Goal: Task Accomplishment & Management: Use online tool/utility

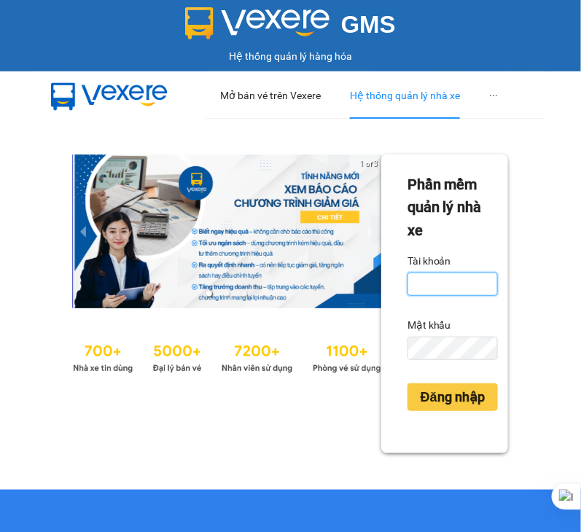
type input "uyen.hienan"
click at [375, 96] on div "Hệ thống quản lý nhà xe" at bounding box center [405, 95] width 110 height 47
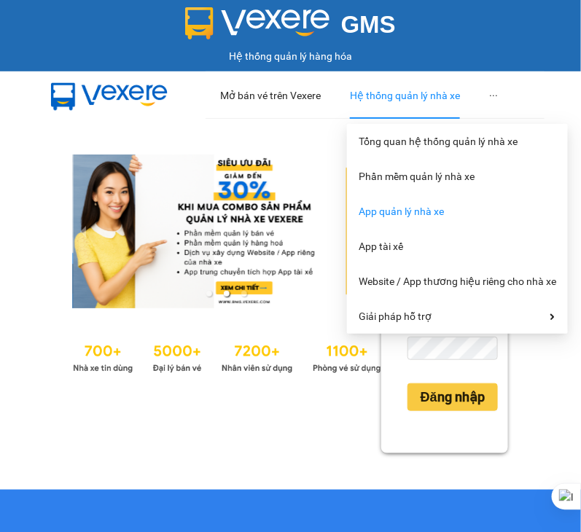
click at [430, 207] on link "App quản lý nhà xe" at bounding box center [401, 211] width 85 height 12
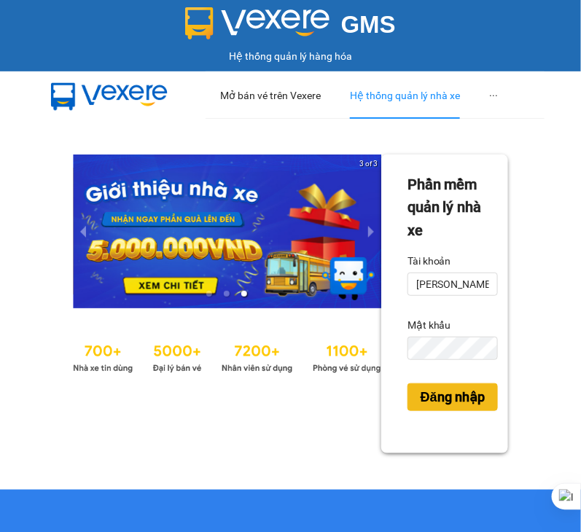
click at [435, 395] on span "Đăng nhập" at bounding box center [452, 397] width 64 height 20
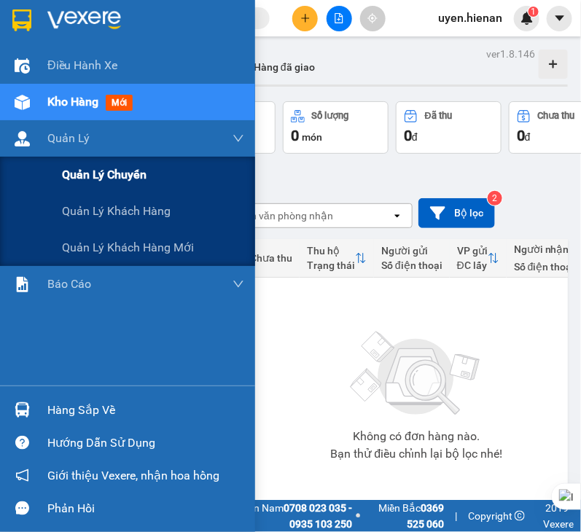
click at [114, 178] on span "Quản lý chuyến" at bounding box center [104, 174] width 85 height 18
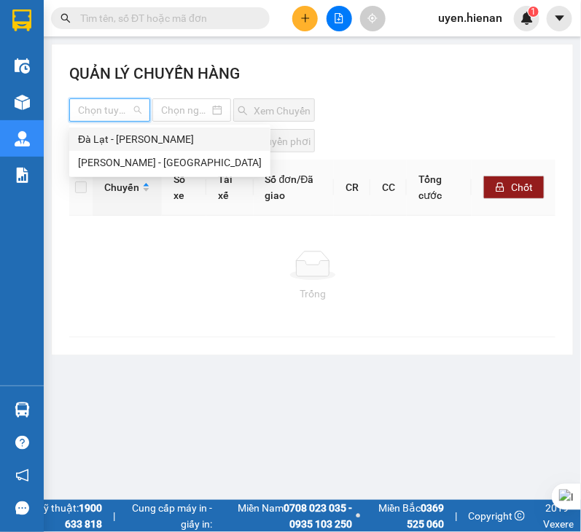
click at [106, 107] on input "search" at bounding box center [104, 110] width 53 height 22
click at [125, 133] on div "Đà Lạt - [PERSON_NAME]" at bounding box center [170, 139] width 184 height 16
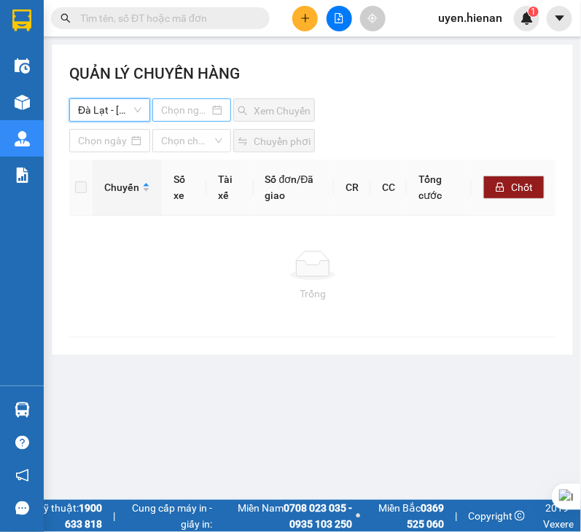
click at [185, 114] on input at bounding box center [185, 110] width 48 height 16
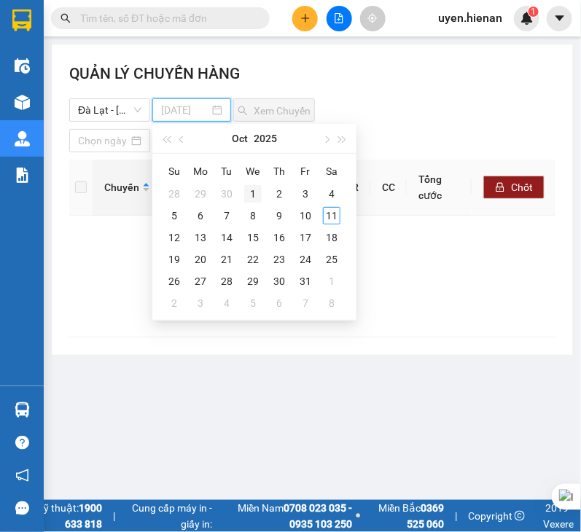
click at [251, 192] on div "1" at bounding box center [252, 193] width 17 height 17
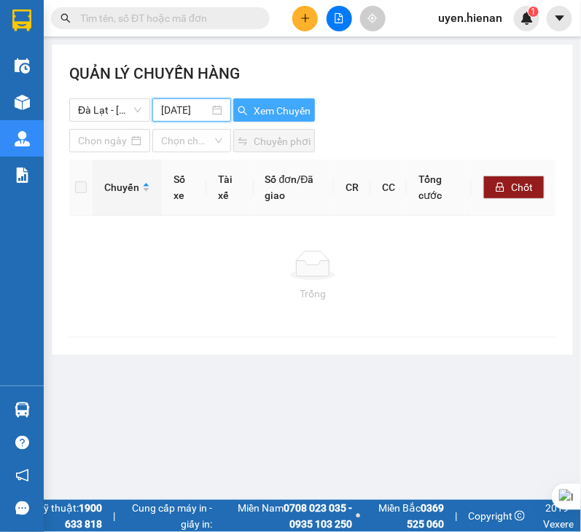
click at [246, 109] on icon "search" at bounding box center [243, 111] width 10 height 10
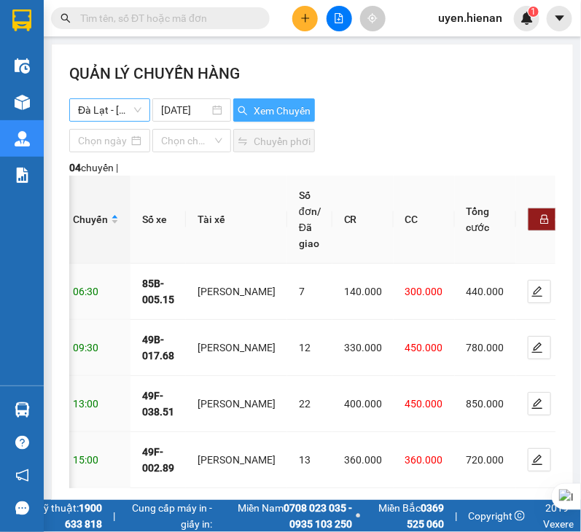
click at [114, 109] on span "Đà Lạt - [PERSON_NAME]" at bounding box center [109, 110] width 63 height 22
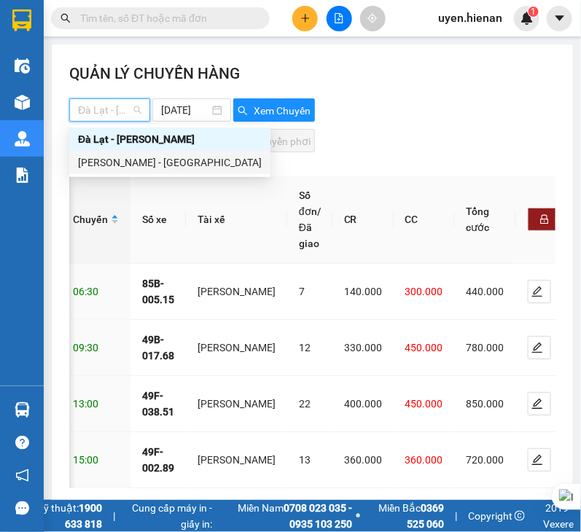
click at [146, 165] on div "[PERSON_NAME] - [GEOGRAPHIC_DATA]" at bounding box center [170, 162] width 184 height 16
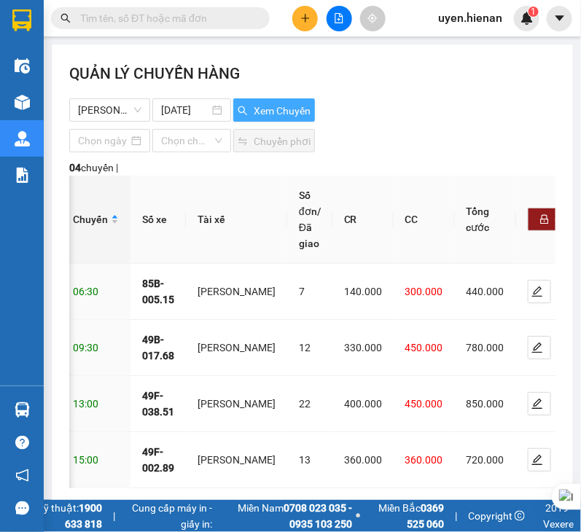
click at [281, 103] on span "Xem Chuyến" at bounding box center [282, 111] width 57 height 16
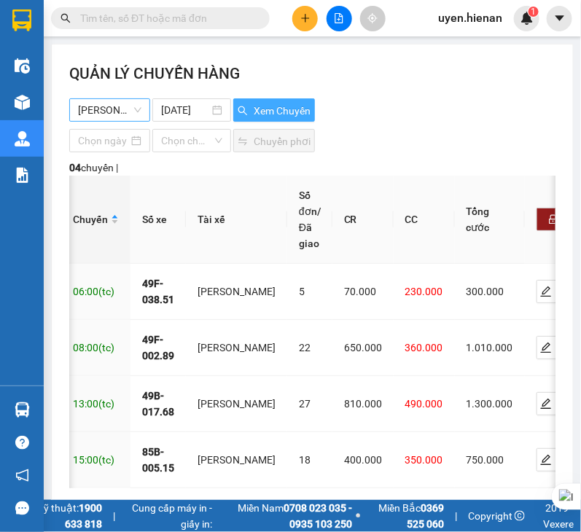
click at [87, 112] on span "[PERSON_NAME] - [GEOGRAPHIC_DATA]" at bounding box center [109, 110] width 63 height 22
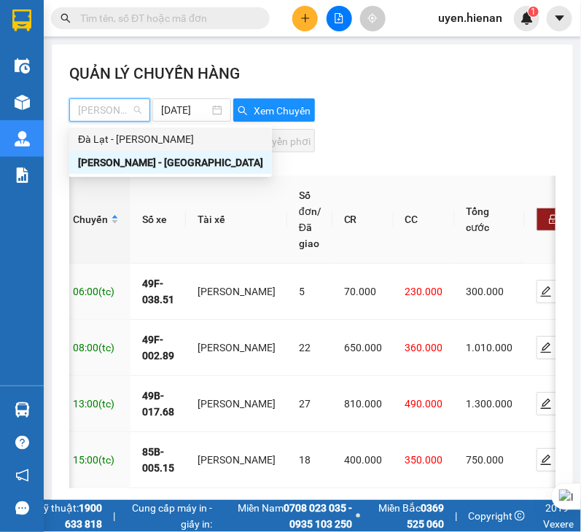
click at [118, 133] on div "Đà Lạt - [PERSON_NAME]" at bounding box center [170, 139] width 185 height 16
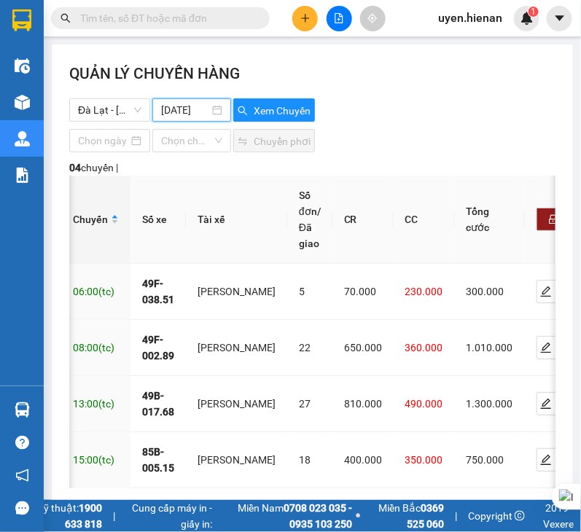
click at [194, 115] on input "[DATE]" at bounding box center [185, 110] width 48 height 16
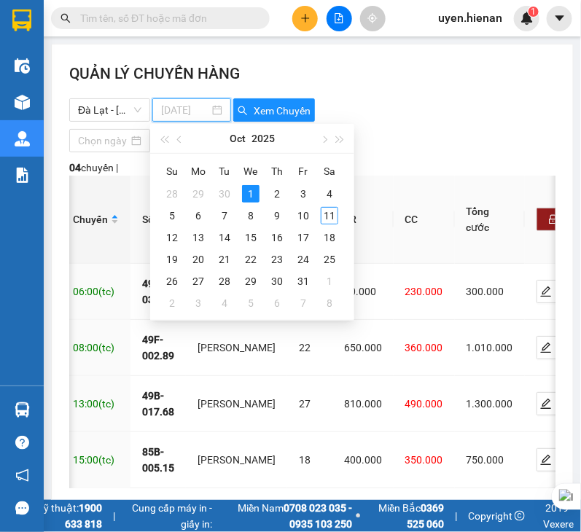
drag, startPoint x: 281, startPoint y: 190, endPoint x: 289, endPoint y: 189, distance: 8.0
click at [288, 190] on td "2" at bounding box center [277, 194] width 26 height 22
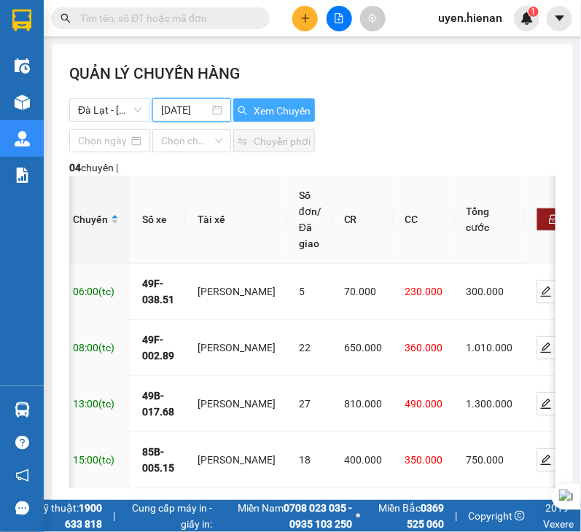
click at [279, 109] on span "Xem Chuyến" at bounding box center [282, 111] width 57 height 16
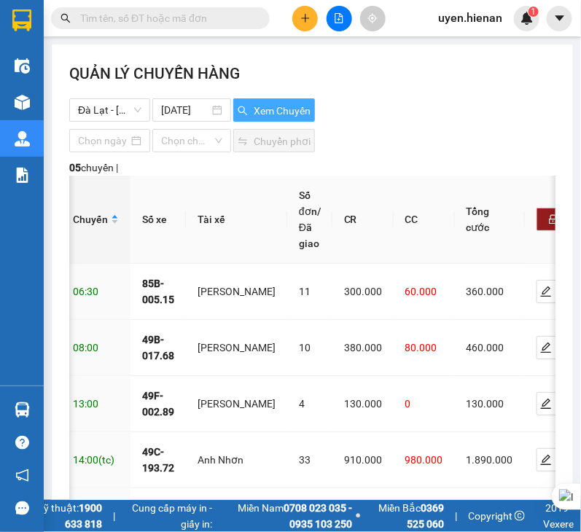
click at [248, 99] on button "Xem Chuyến" at bounding box center [274, 109] width 82 height 23
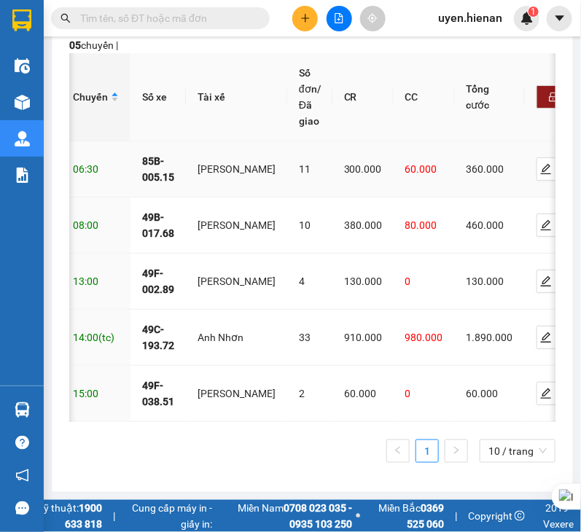
scroll to position [151, 0]
click at [277, 461] on ul "1 10 / trang" at bounding box center [312, 450] width 486 height 23
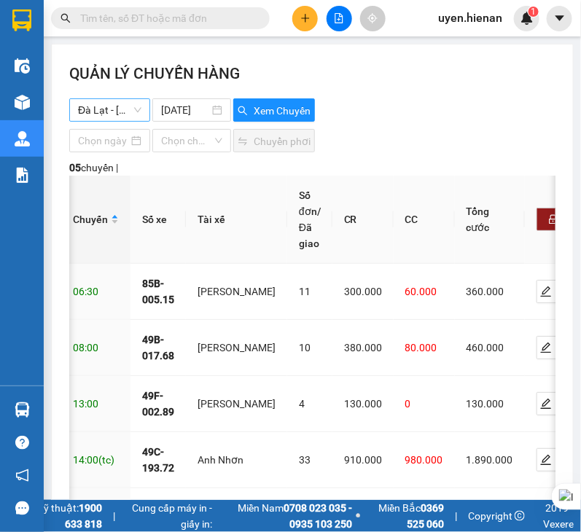
click at [131, 107] on span "Đà Lạt - [PERSON_NAME]" at bounding box center [109, 110] width 63 height 22
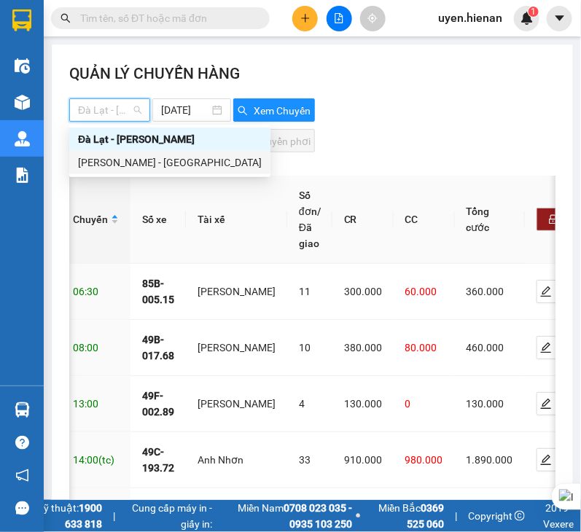
click at [128, 166] on div "[PERSON_NAME] - [GEOGRAPHIC_DATA]" at bounding box center [170, 162] width 184 height 16
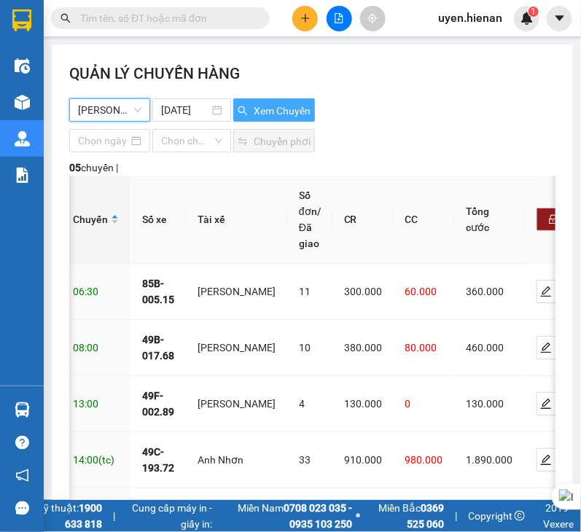
click at [261, 101] on button "Xem Chuyến" at bounding box center [274, 109] width 82 height 23
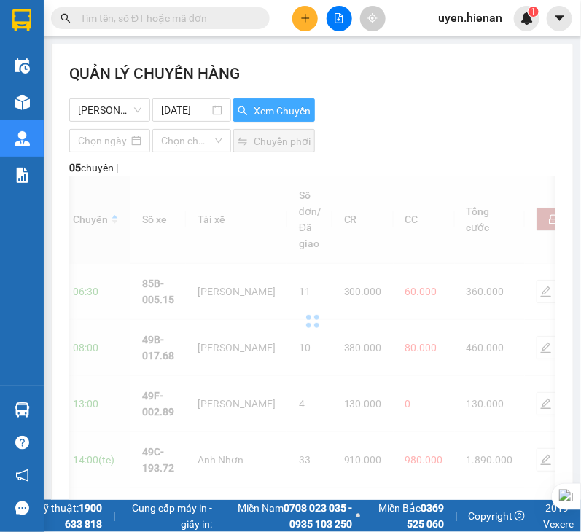
scroll to position [0, 9]
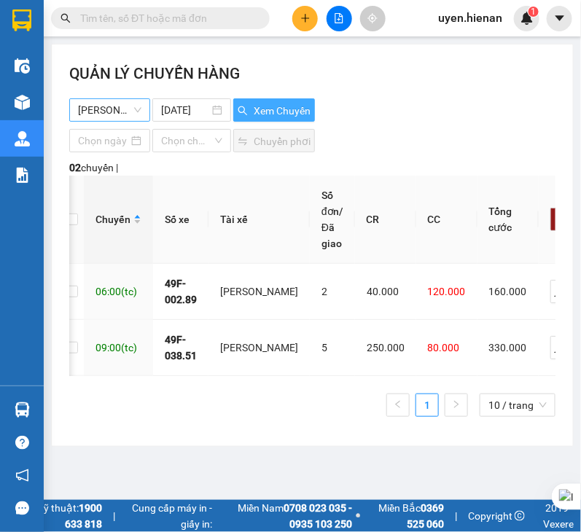
click at [106, 113] on span "[PERSON_NAME] - [GEOGRAPHIC_DATA]" at bounding box center [109, 110] width 63 height 22
click at [430, 89] on div "QUẢN LÝ CHUYẾN HÀNG" at bounding box center [312, 80] width 486 height 36
click at [124, 109] on span "[PERSON_NAME] - [GEOGRAPHIC_DATA]" at bounding box center [109, 110] width 63 height 22
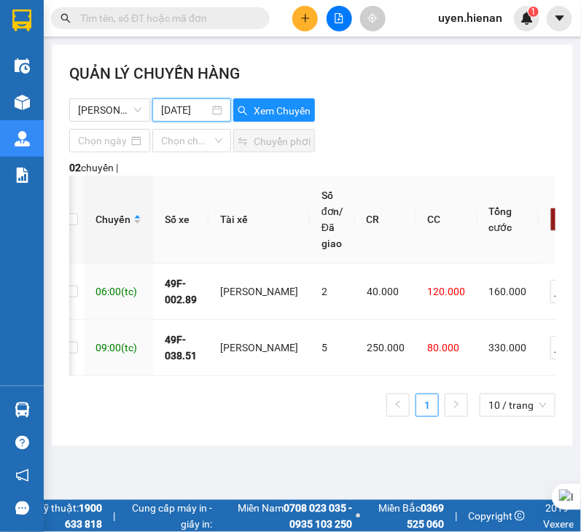
click at [173, 106] on input "[DATE]" at bounding box center [185, 110] width 48 height 16
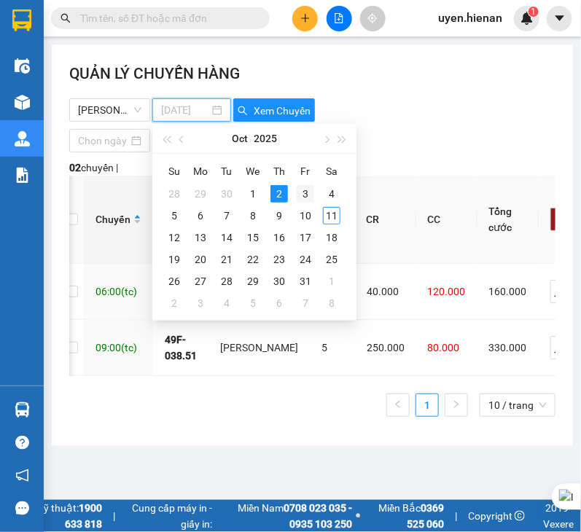
click at [308, 186] on div "3" at bounding box center [305, 193] width 17 height 17
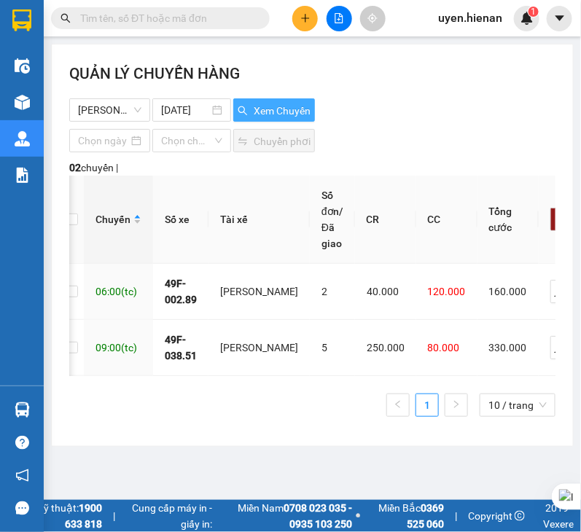
click at [300, 111] on span "Xem Chuyến" at bounding box center [282, 111] width 57 height 16
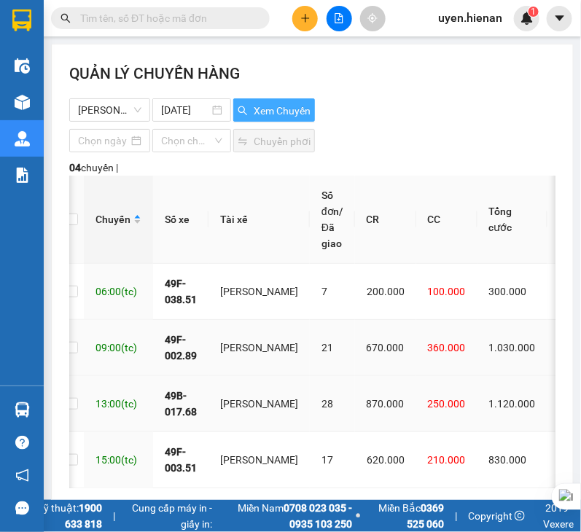
scroll to position [0, 0]
click at [111, 114] on span "[PERSON_NAME] - [GEOGRAPHIC_DATA]" at bounding box center [109, 110] width 63 height 22
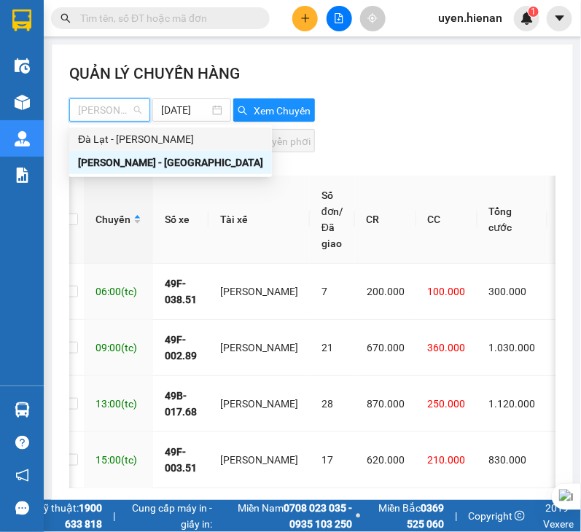
click at [122, 140] on div "Đà Lạt - [PERSON_NAME]" at bounding box center [170, 139] width 185 height 16
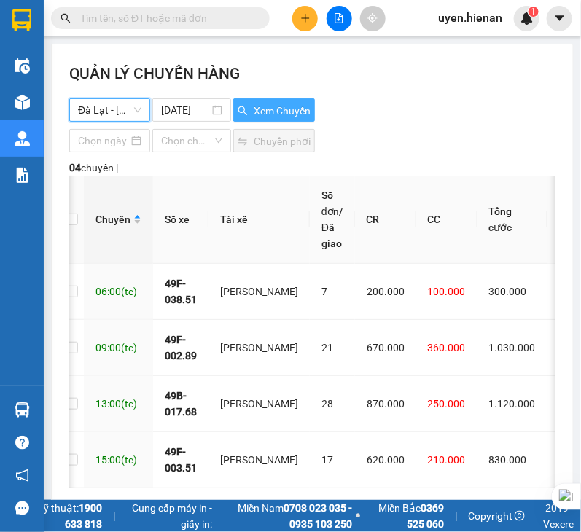
click at [254, 111] on span "Xem Chuyến" at bounding box center [282, 111] width 57 height 16
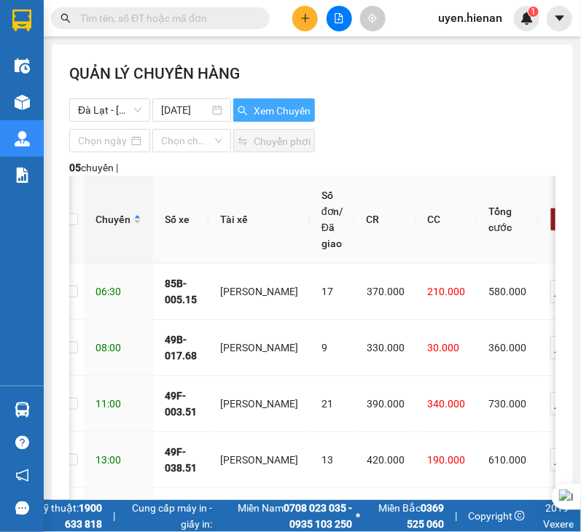
drag, startPoint x: 125, startPoint y: 102, endPoint x: 122, endPoint y: 128, distance: 26.3
click at [125, 102] on span "Đà Lạt - [PERSON_NAME]" at bounding box center [109, 110] width 63 height 22
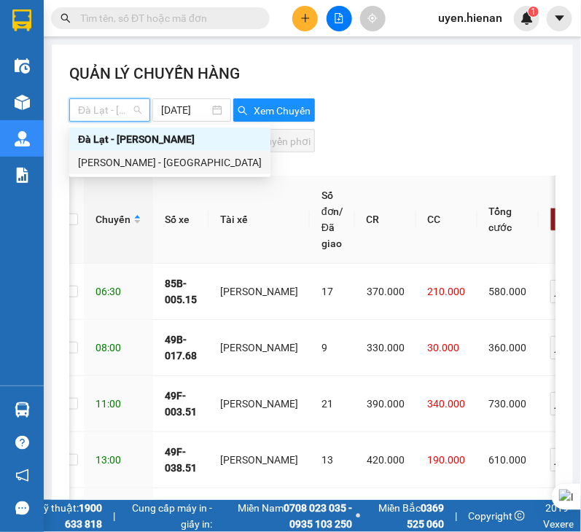
click at [131, 160] on div "[PERSON_NAME] - [GEOGRAPHIC_DATA]" at bounding box center [170, 162] width 184 height 16
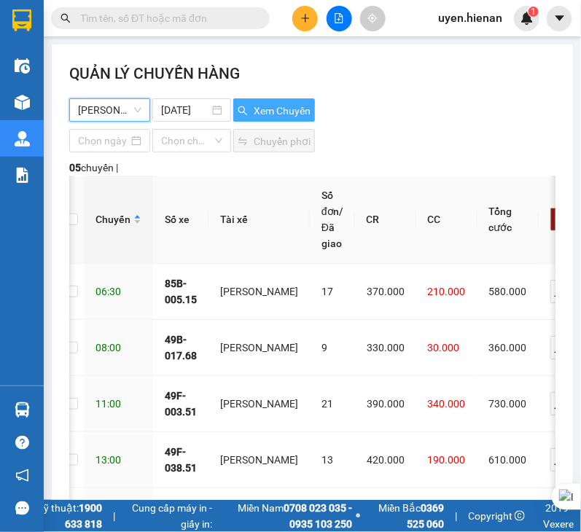
click at [278, 98] on button "Xem Chuyến" at bounding box center [274, 109] width 82 height 23
click at [110, 103] on span "[PERSON_NAME] - [GEOGRAPHIC_DATA]" at bounding box center [109, 110] width 63 height 22
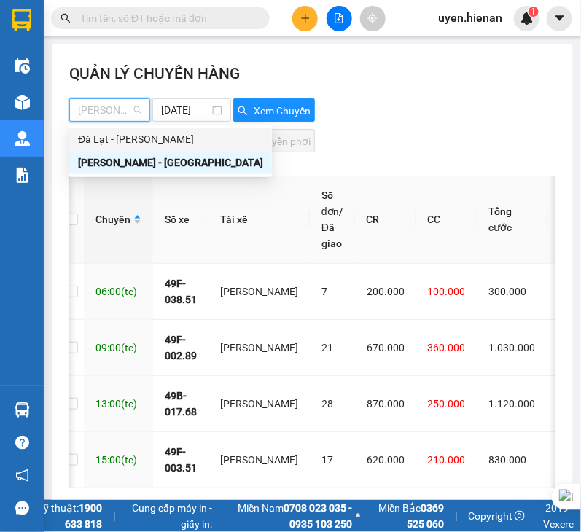
click at [128, 140] on div "Đà Lạt - [PERSON_NAME]" at bounding box center [170, 139] width 185 height 16
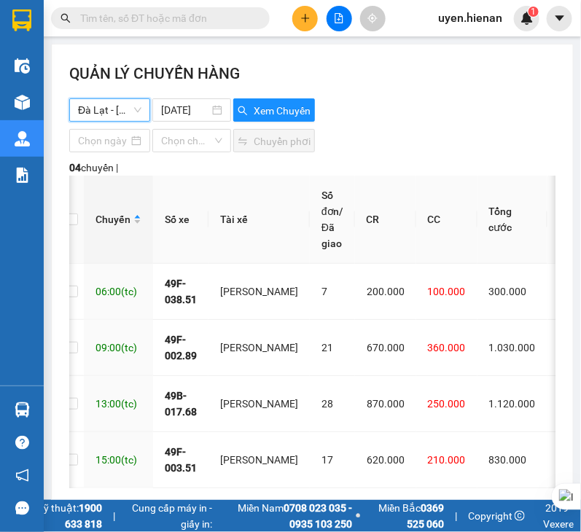
click at [177, 93] on div "QUẢN LÝ CHUYẾN HÀNG" at bounding box center [312, 80] width 486 height 36
click at [184, 114] on input "[DATE]" at bounding box center [185, 110] width 48 height 16
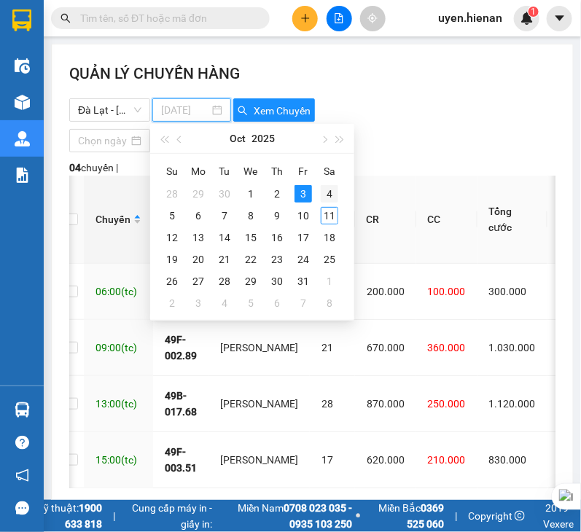
click at [332, 195] on div "4" at bounding box center [329, 193] width 17 height 17
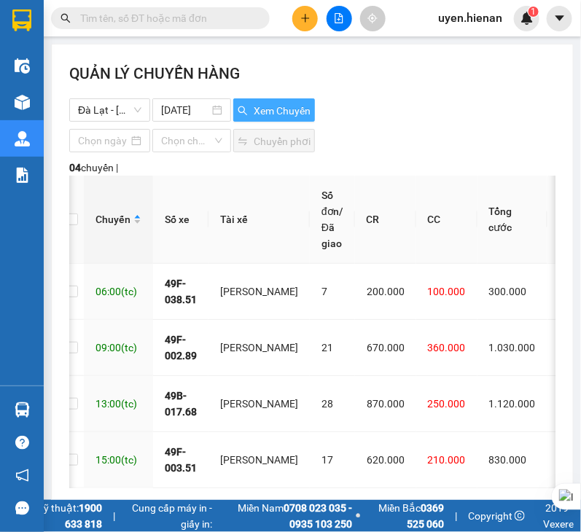
click at [254, 106] on span "Xem Chuyến" at bounding box center [282, 111] width 57 height 16
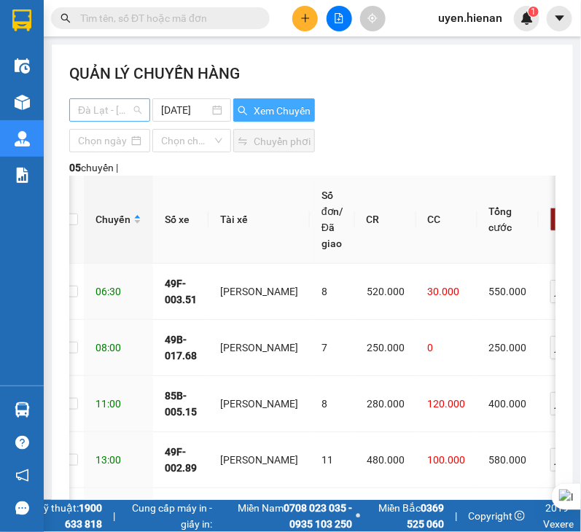
click at [93, 108] on span "Đà Lạt - [PERSON_NAME]" at bounding box center [109, 110] width 63 height 22
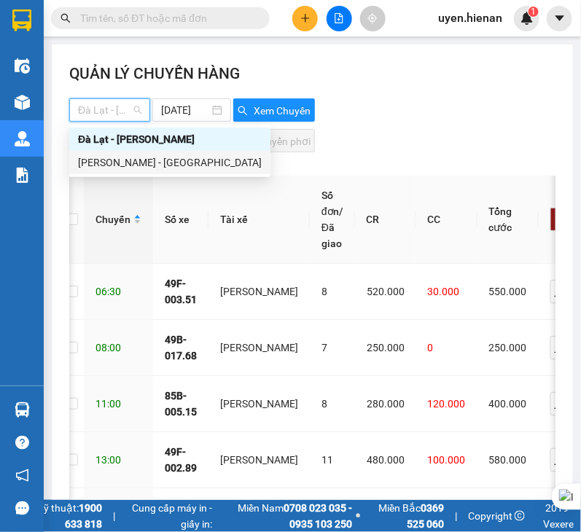
click at [129, 163] on div "[PERSON_NAME] - [GEOGRAPHIC_DATA]" at bounding box center [170, 162] width 184 height 16
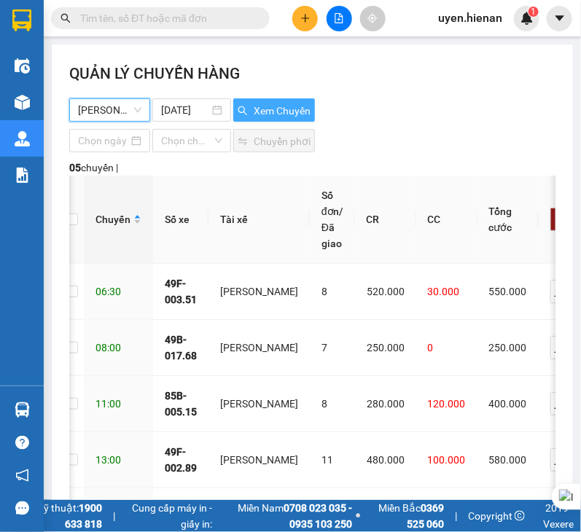
click at [309, 104] on button "Xem Chuyến" at bounding box center [274, 109] width 82 height 23
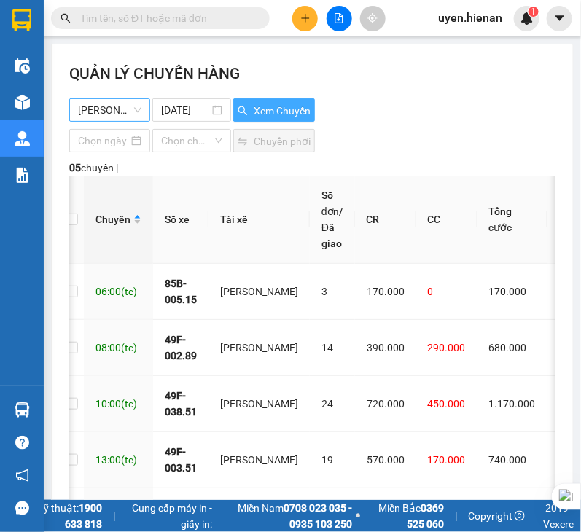
click at [98, 117] on span "[PERSON_NAME] - [GEOGRAPHIC_DATA]" at bounding box center [109, 110] width 63 height 22
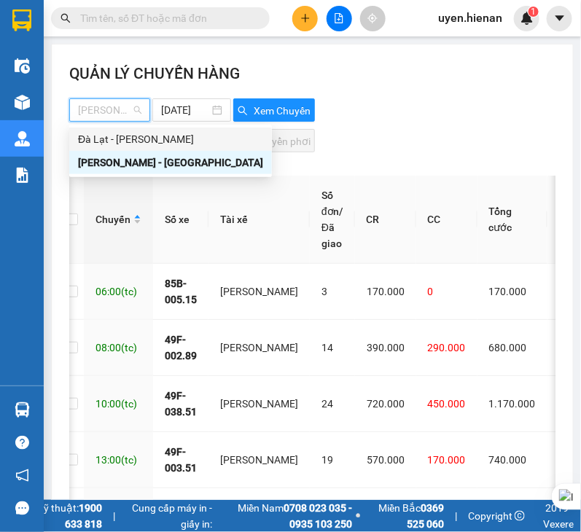
click at [109, 138] on div "Đà Lạt - [PERSON_NAME]" at bounding box center [170, 139] width 185 height 16
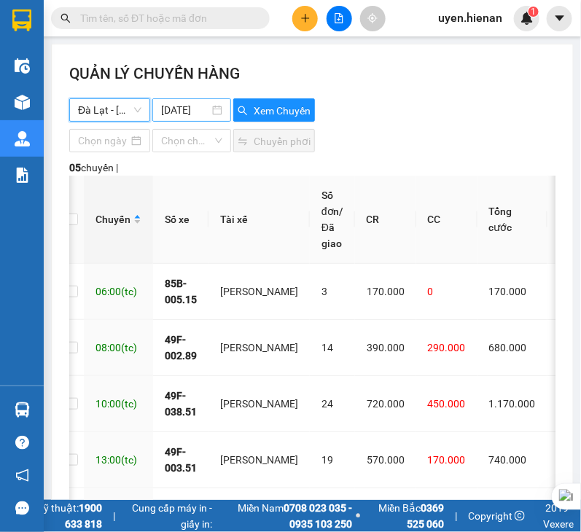
click at [168, 108] on input "[DATE]" at bounding box center [185, 110] width 48 height 16
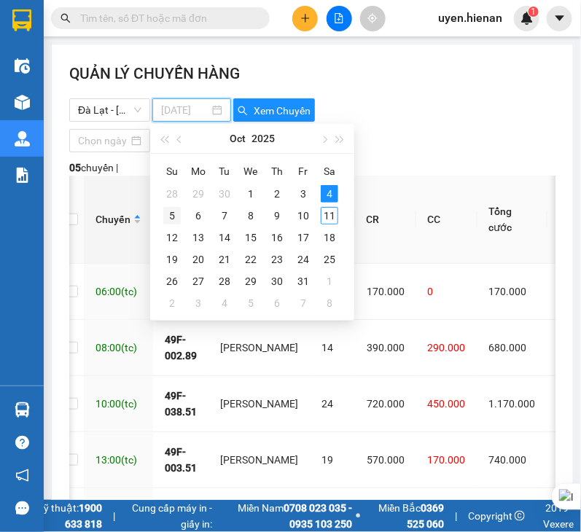
click at [176, 221] on div "5" at bounding box center [171, 215] width 17 height 17
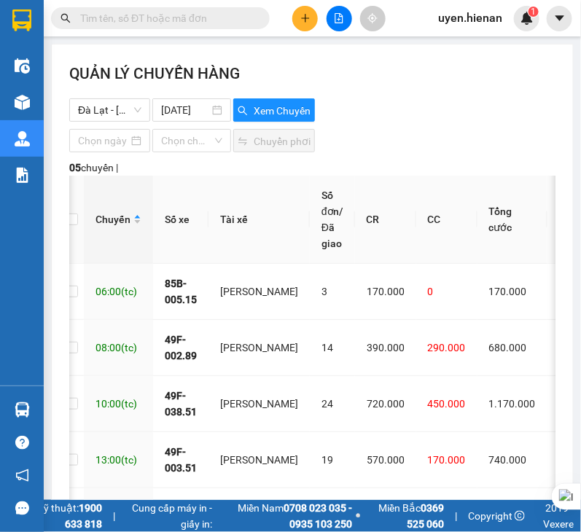
click at [263, 122] on div "QUẢN LÝ CHUYẾN HÀNG [GEOGRAPHIC_DATA] - [GEOGRAPHIC_DATA] [DATE] Xem Chuyến Chọ…" at bounding box center [312, 329] width 521 height 570
click at [277, 111] on span "Xem Chuyến" at bounding box center [282, 111] width 57 height 16
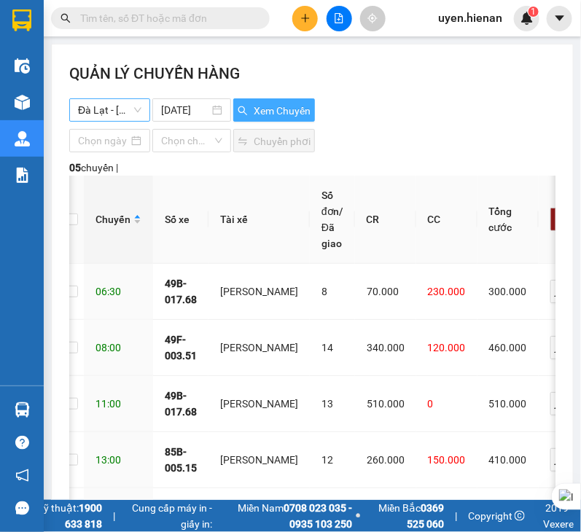
click at [106, 114] on span "Đà Lạt - [PERSON_NAME]" at bounding box center [109, 110] width 63 height 22
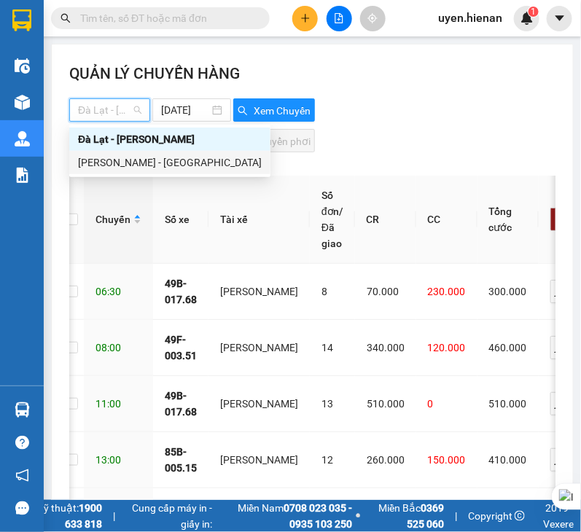
click at [124, 154] on div "[PERSON_NAME] - [GEOGRAPHIC_DATA]" at bounding box center [170, 162] width 184 height 16
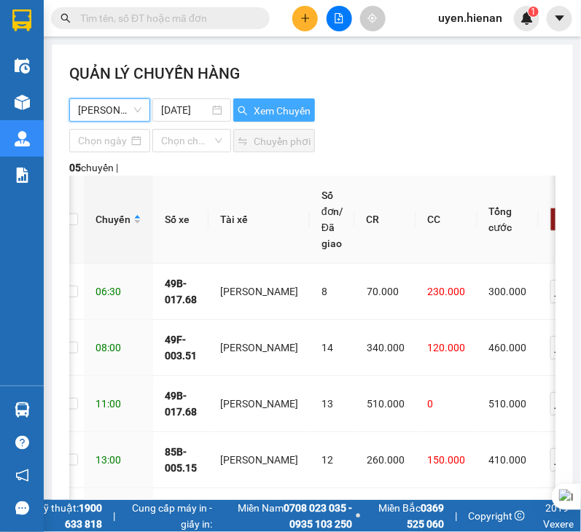
click at [273, 107] on span "Xem Chuyến" at bounding box center [282, 111] width 57 height 16
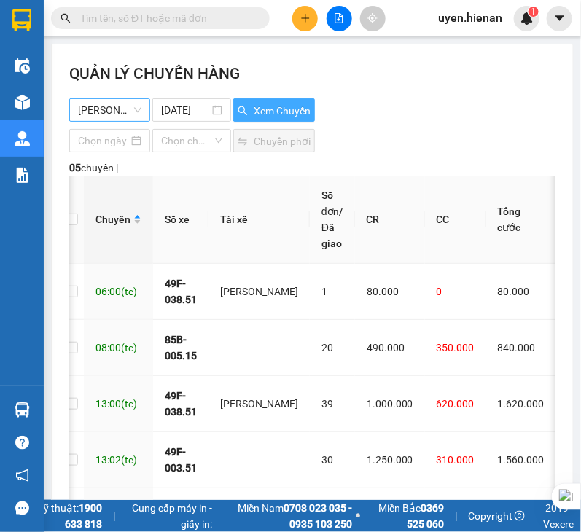
drag, startPoint x: 133, startPoint y: 106, endPoint x: 131, endPoint y: 114, distance: 8.3
click at [133, 106] on span "[PERSON_NAME] - [GEOGRAPHIC_DATA]" at bounding box center [109, 110] width 63 height 22
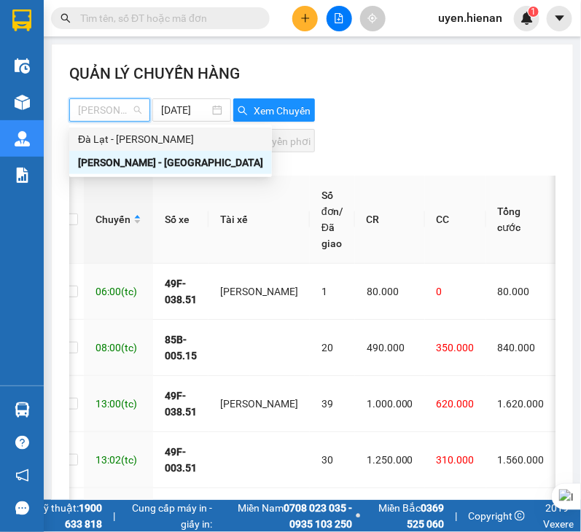
click at [146, 148] on div "Đà Lạt - [PERSON_NAME]" at bounding box center [170, 139] width 203 height 23
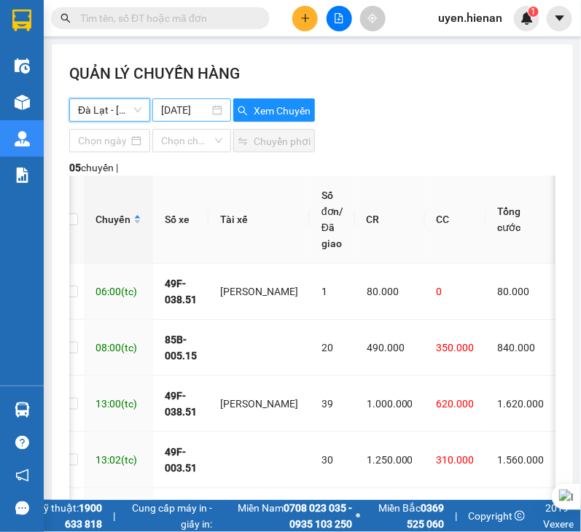
click at [182, 114] on input "[DATE]" at bounding box center [185, 110] width 48 height 16
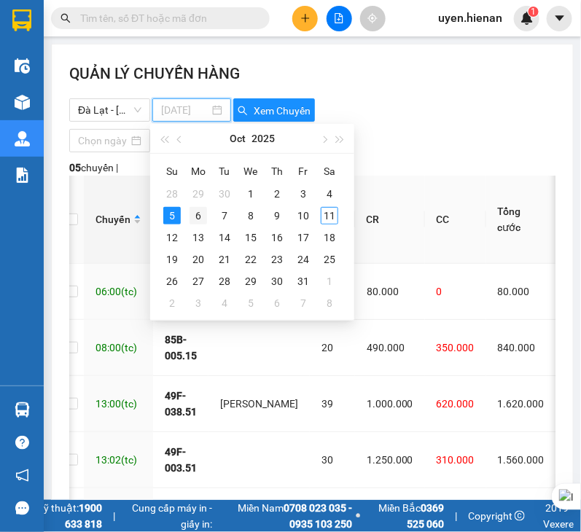
click at [203, 214] on div "6" at bounding box center [197, 215] width 17 height 17
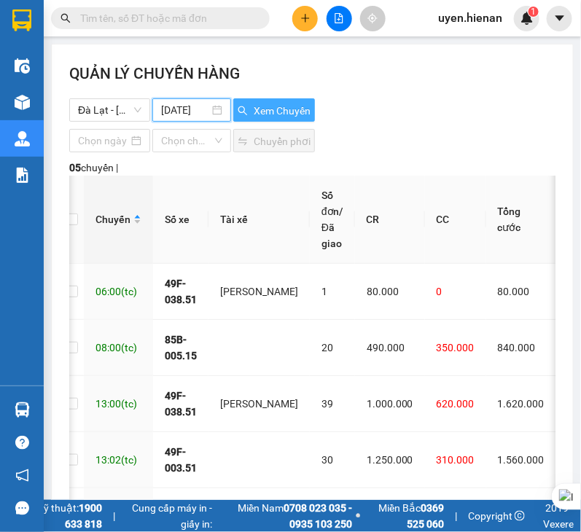
click at [263, 111] on span "Xem Chuyến" at bounding box center [282, 111] width 57 height 16
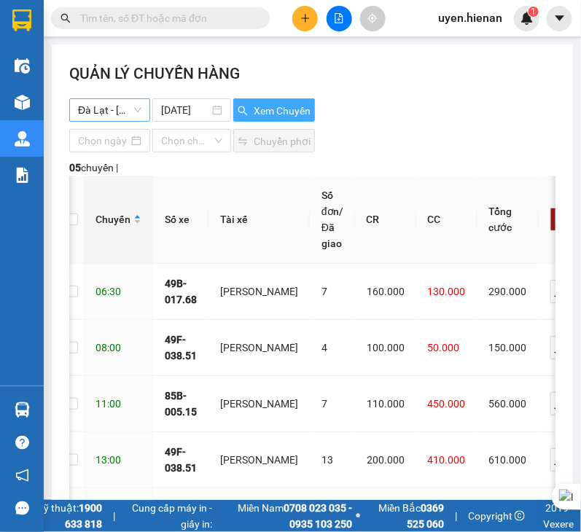
click at [131, 113] on span "Đà Lạt - [PERSON_NAME]" at bounding box center [109, 110] width 63 height 22
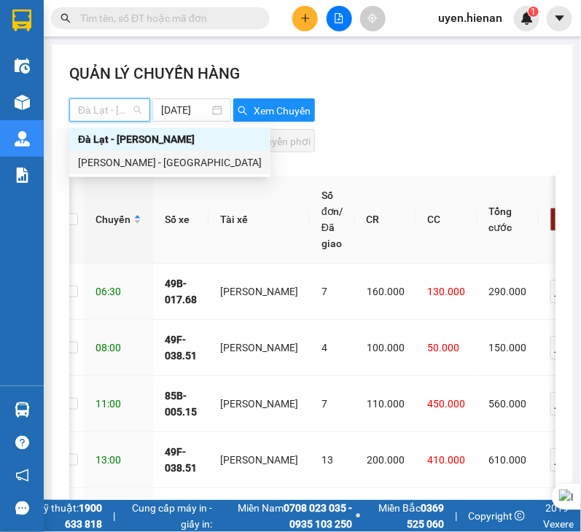
click at [149, 164] on div "[PERSON_NAME] - [GEOGRAPHIC_DATA]" at bounding box center [170, 162] width 184 height 16
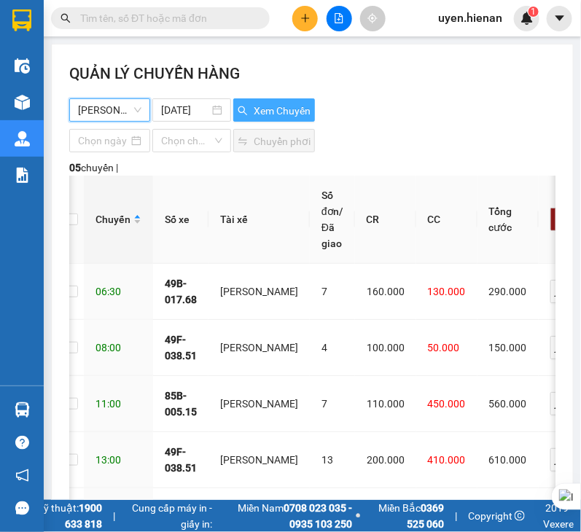
click at [260, 103] on span "Xem Chuyến" at bounding box center [282, 111] width 57 height 16
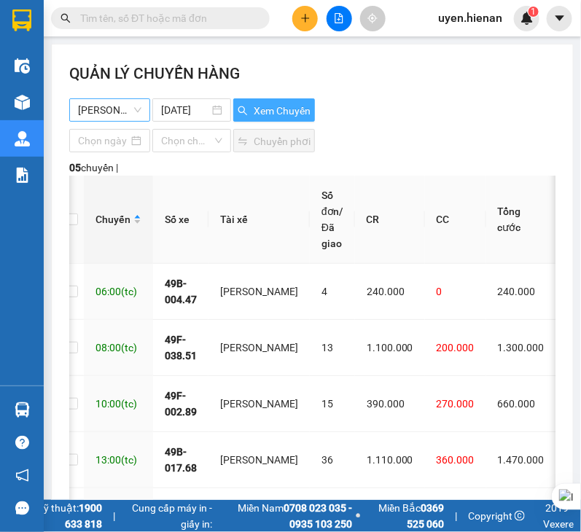
click at [111, 111] on span "[PERSON_NAME] - [GEOGRAPHIC_DATA]" at bounding box center [109, 110] width 63 height 22
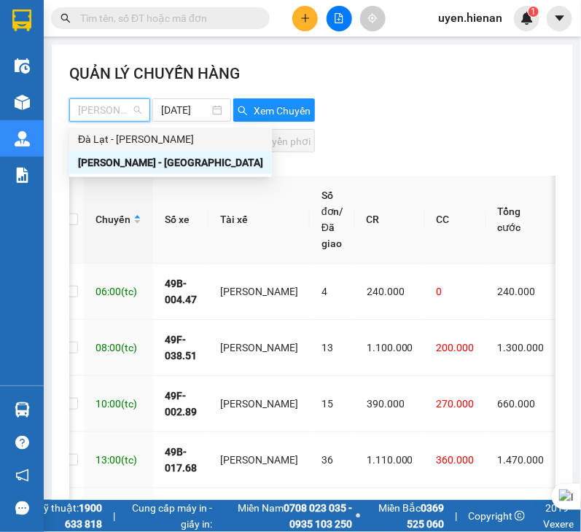
click at [135, 140] on div "Đà Lạt - [PERSON_NAME]" at bounding box center [170, 139] width 185 height 16
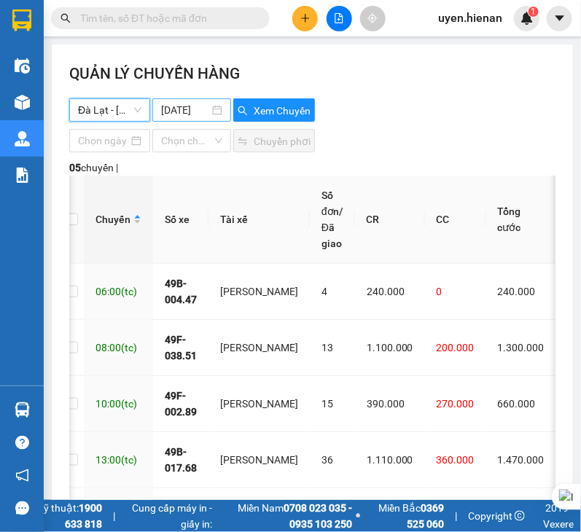
click at [181, 105] on input "[DATE]" at bounding box center [185, 110] width 48 height 16
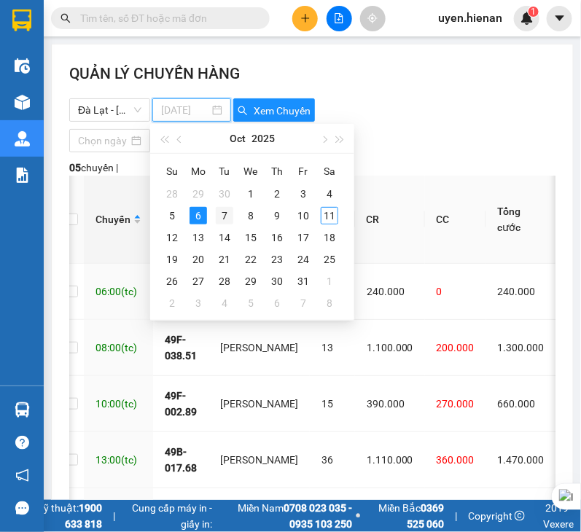
click at [230, 217] on div "7" at bounding box center [224, 215] width 17 height 17
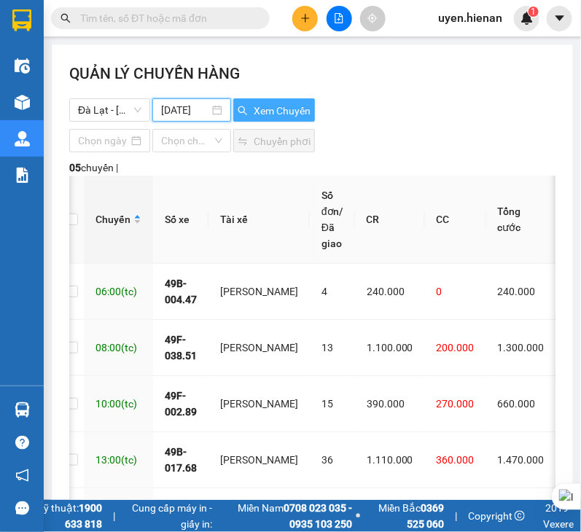
click at [271, 111] on span "Xem Chuyến" at bounding box center [282, 111] width 57 height 16
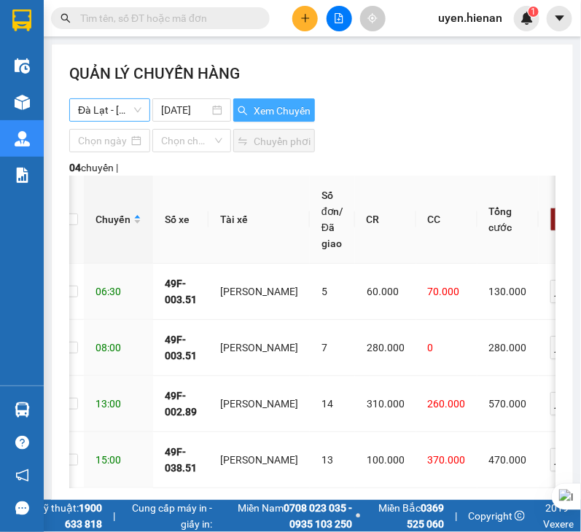
click at [110, 114] on span "Đà Lạt - [PERSON_NAME]" at bounding box center [109, 110] width 63 height 22
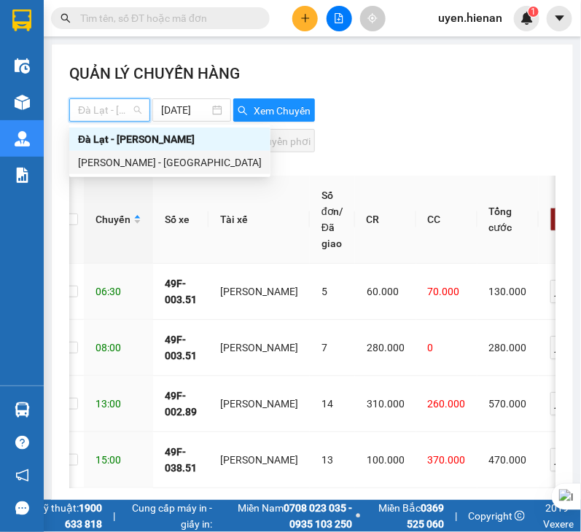
click at [113, 151] on div "[PERSON_NAME] - [GEOGRAPHIC_DATA]" at bounding box center [169, 162] width 201 height 23
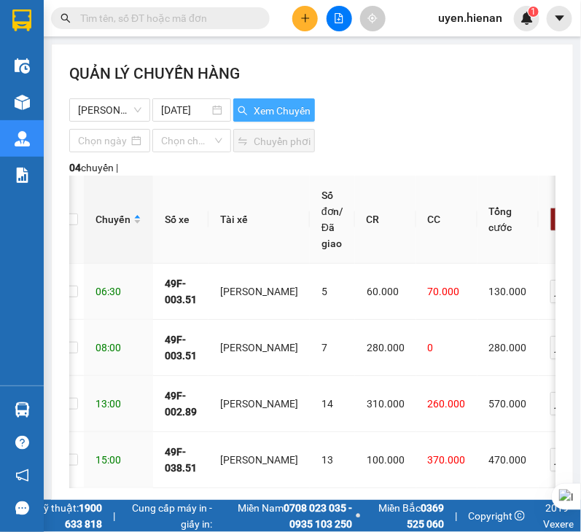
click at [267, 114] on span "Xem Chuyến" at bounding box center [282, 111] width 57 height 16
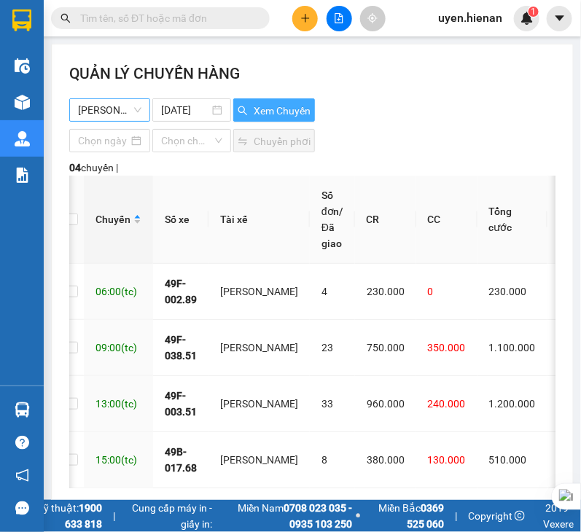
click at [121, 111] on span "[PERSON_NAME] - [GEOGRAPHIC_DATA]" at bounding box center [109, 110] width 63 height 22
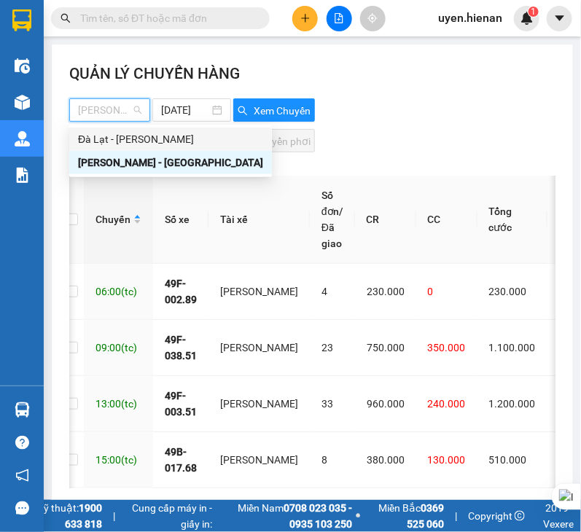
click at [128, 138] on div "Đà Lạt - [PERSON_NAME]" at bounding box center [170, 139] width 185 height 16
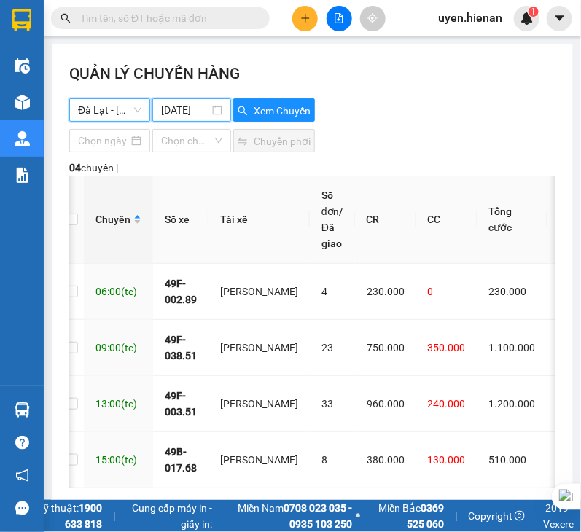
click at [169, 109] on input "[DATE]" at bounding box center [185, 110] width 48 height 16
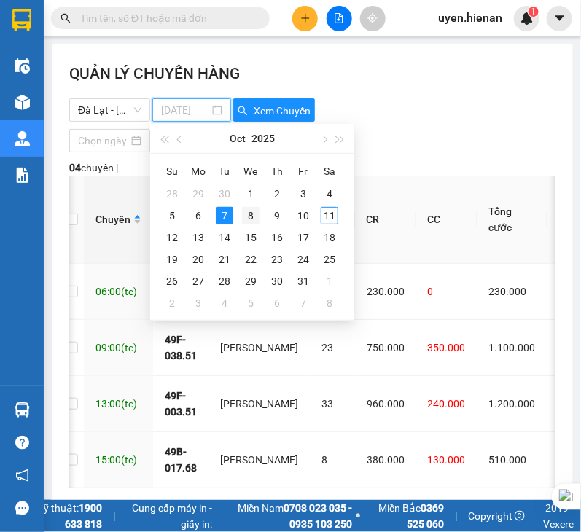
click at [251, 216] on div "8" at bounding box center [250, 215] width 17 height 17
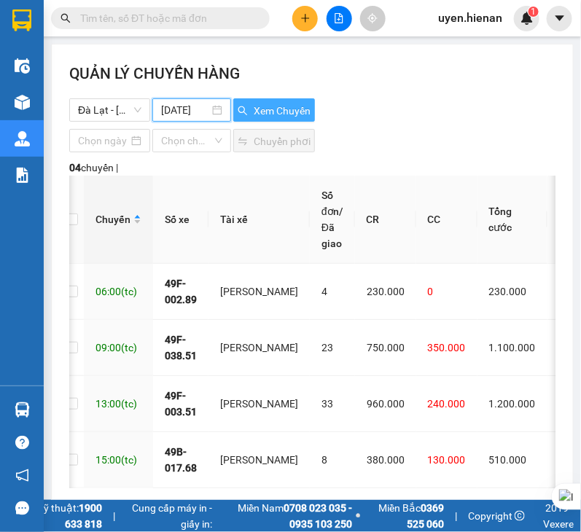
click at [277, 103] on span "Xem Chuyến" at bounding box center [282, 111] width 57 height 16
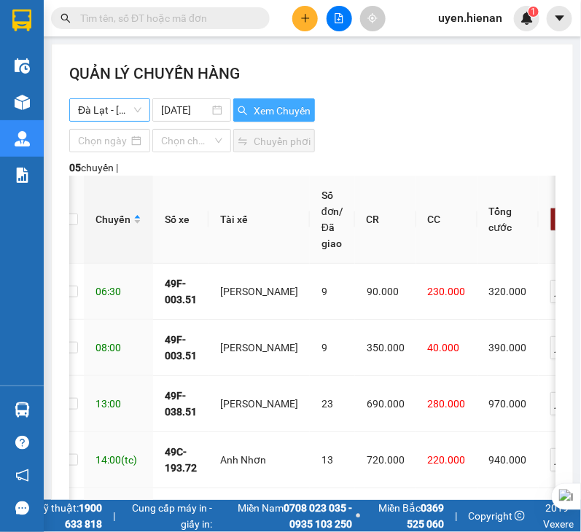
click at [131, 109] on span "Đà Lạt - [PERSON_NAME]" at bounding box center [109, 110] width 63 height 22
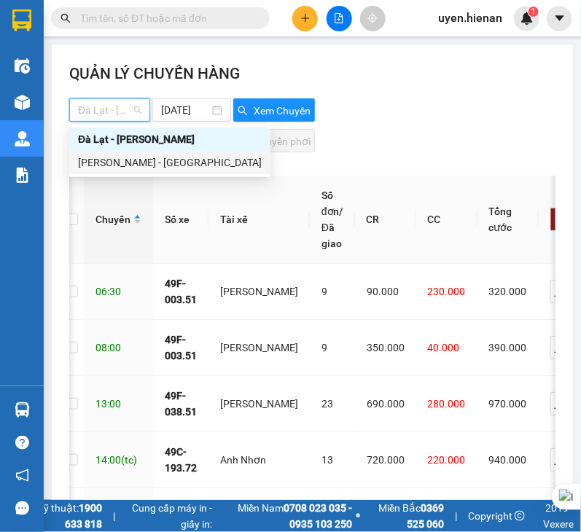
click at [123, 165] on div "[PERSON_NAME] - [GEOGRAPHIC_DATA]" at bounding box center [170, 162] width 184 height 16
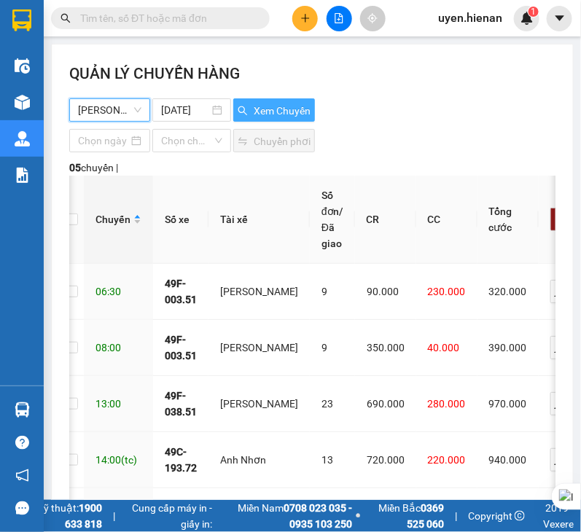
click at [281, 111] on span "Xem Chuyến" at bounding box center [282, 111] width 57 height 16
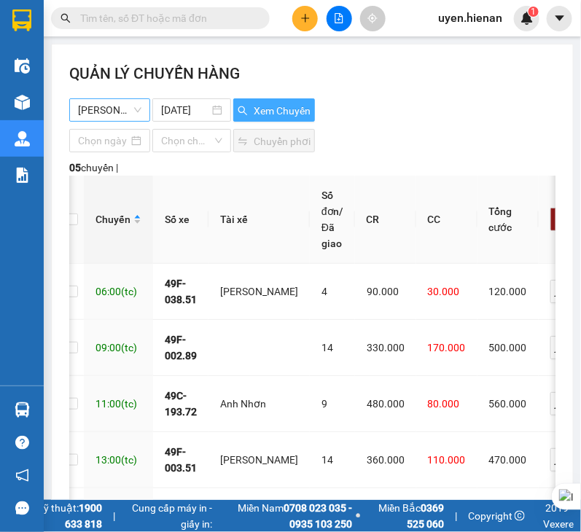
click at [96, 111] on span "[PERSON_NAME] - [GEOGRAPHIC_DATA]" at bounding box center [109, 110] width 63 height 22
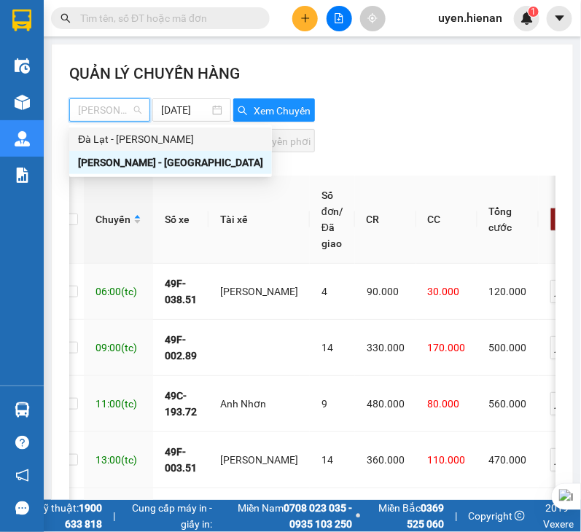
click at [118, 137] on div "Đà Lạt - [PERSON_NAME]" at bounding box center [170, 139] width 185 height 16
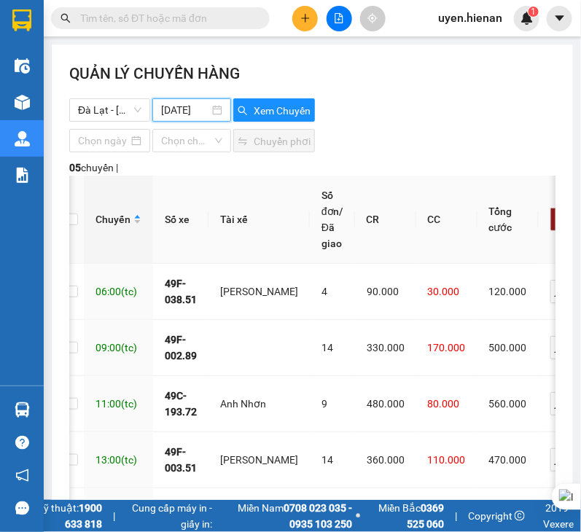
click at [164, 108] on input "[DATE]" at bounding box center [185, 110] width 48 height 16
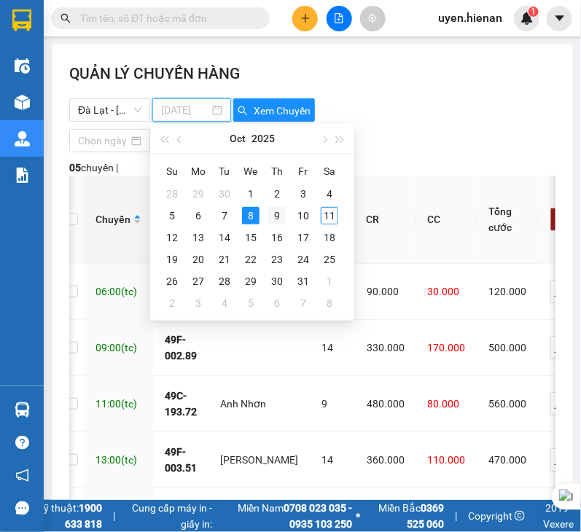
click at [281, 213] on div "9" at bounding box center [276, 215] width 17 height 17
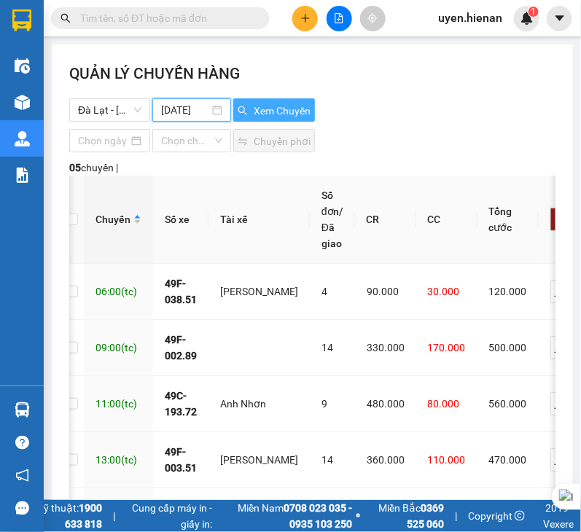
click at [280, 101] on button "Xem Chuyến" at bounding box center [274, 109] width 82 height 23
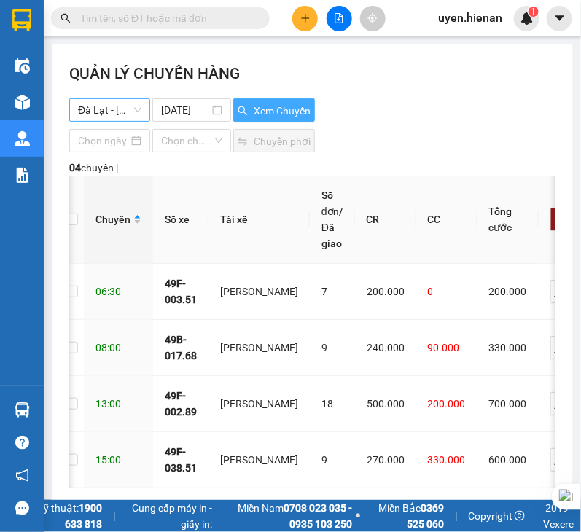
drag, startPoint x: 110, startPoint y: 106, endPoint x: 118, endPoint y: 117, distance: 13.0
click at [110, 106] on span "Đà Lạt - [PERSON_NAME]" at bounding box center [109, 110] width 63 height 22
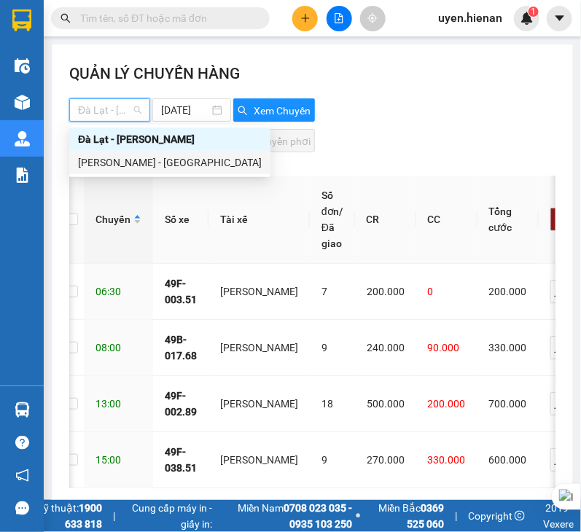
click at [133, 163] on div "[PERSON_NAME] - [GEOGRAPHIC_DATA]" at bounding box center [170, 162] width 184 height 16
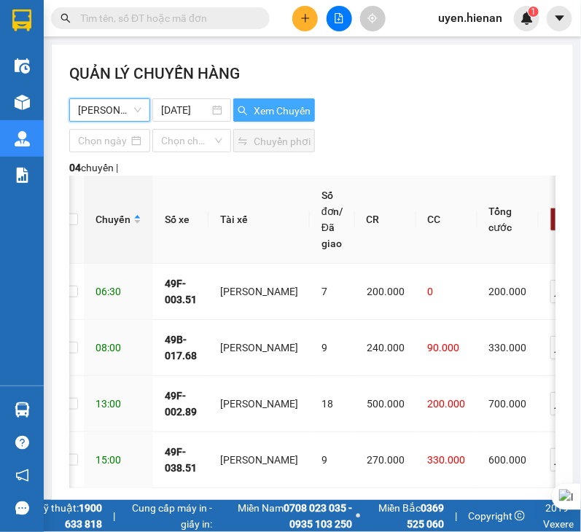
click at [257, 103] on span "Xem Chuyến" at bounding box center [282, 111] width 57 height 16
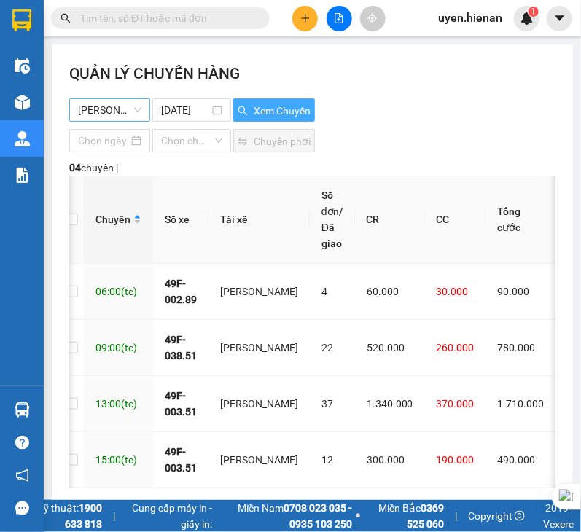
click at [97, 114] on span "[PERSON_NAME] - [GEOGRAPHIC_DATA]" at bounding box center [109, 110] width 63 height 22
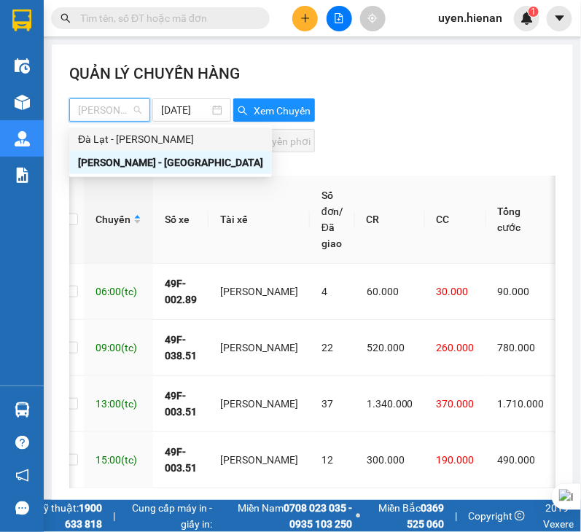
click at [136, 142] on div "Đà Lạt - [PERSON_NAME]" at bounding box center [170, 139] width 185 height 16
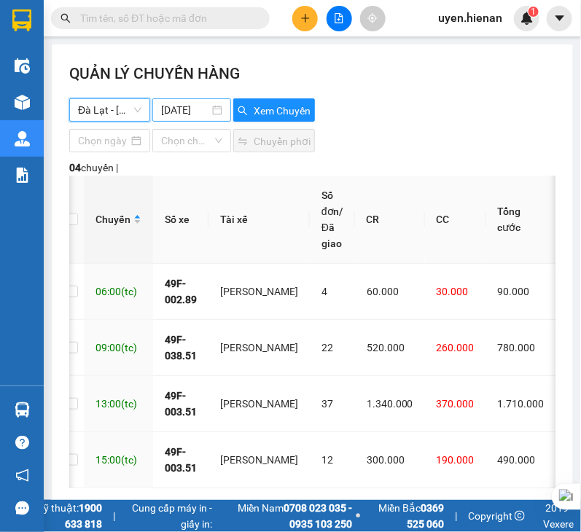
click at [174, 103] on input "[DATE]" at bounding box center [185, 110] width 48 height 16
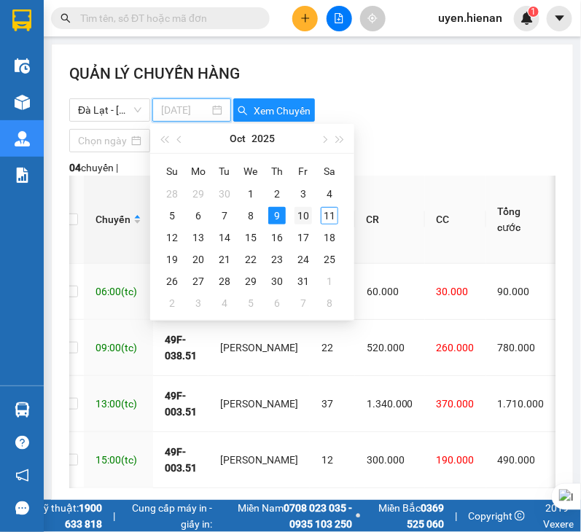
type input "[DATE]"
click at [306, 211] on div "10" at bounding box center [302, 215] width 17 height 17
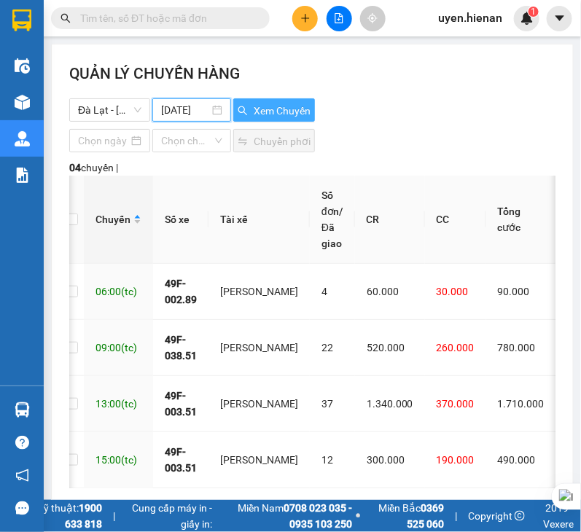
click at [281, 108] on span "Xem Chuyến" at bounding box center [282, 111] width 57 height 16
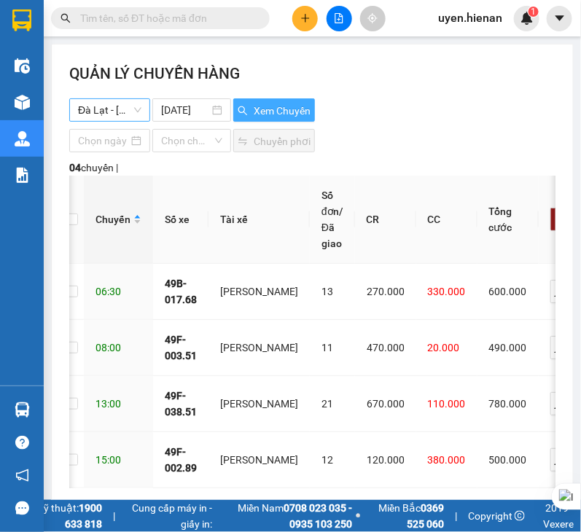
click at [113, 107] on span "Đà Lạt - [PERSON_NAME]" at bounding box center [109, 110] width 63 height 22
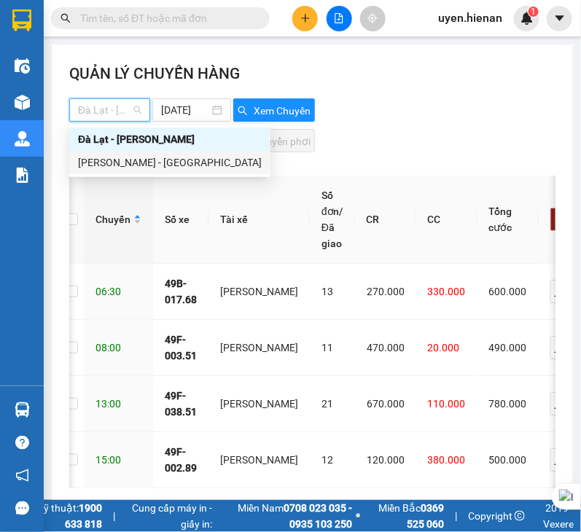
click at [128, 166] on div "[PERSON_NAME] - [GEOGRAPHIC_DATA]" at bounding box center [170, 162] width 184 height 16
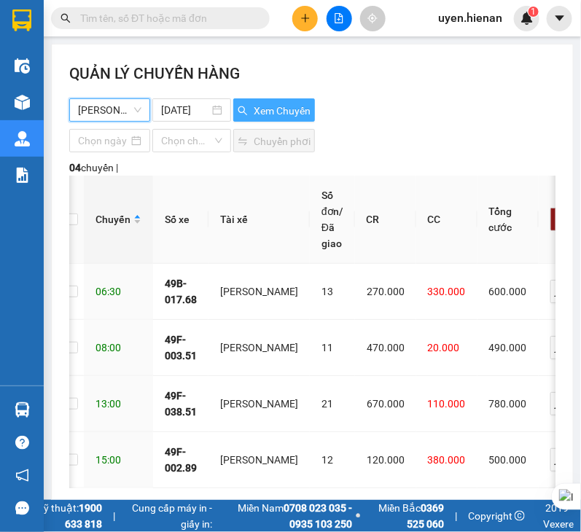
click at [245, 110] on button "Xem Chuyến" at bounding box center [274, 109] width 82 height 23
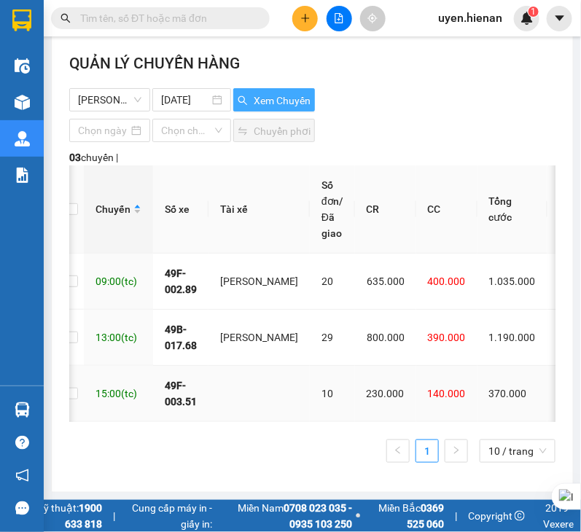
scroll to position [39, 0]
